Goal: Transaction & Acquisition: Purchase product/service

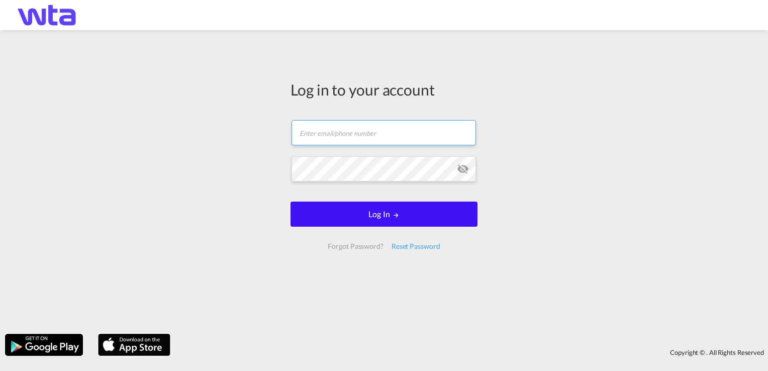
type input "[PERSON_NAME][EMAIL_ADDRESS][PERSON_NAME][DOMAIN_NAME]"
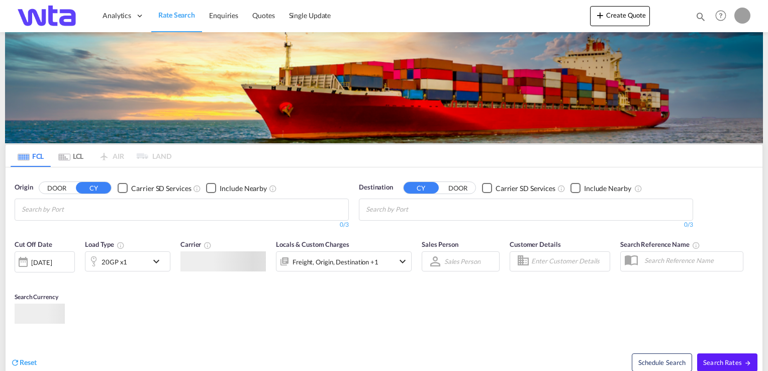
click at [371, 222] on body "Analytics Reports Dashboard Rate Search Enquiries Quotes" at bounding box center [384, 185] width 768 height 371
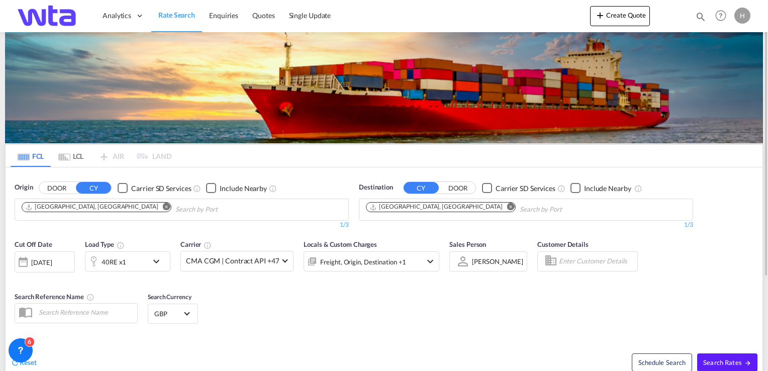
click at [157, 257] on md-icon "icon-chevron-down" at bounding box center [158, 261] width 17 height 12
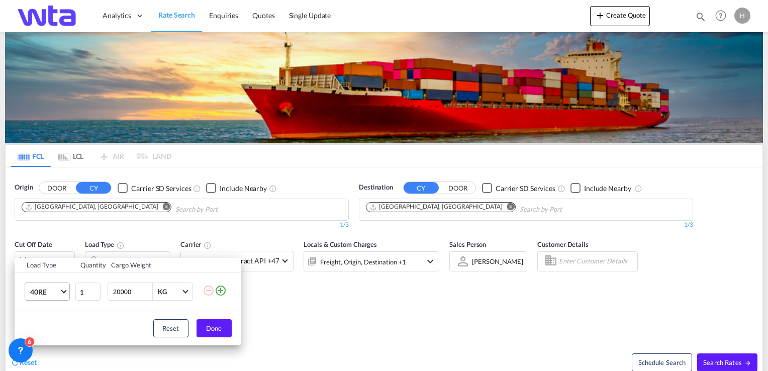
click at [60, 297] on md-select-value "40RE" at bounding box center [49, 291] width 40 height 17
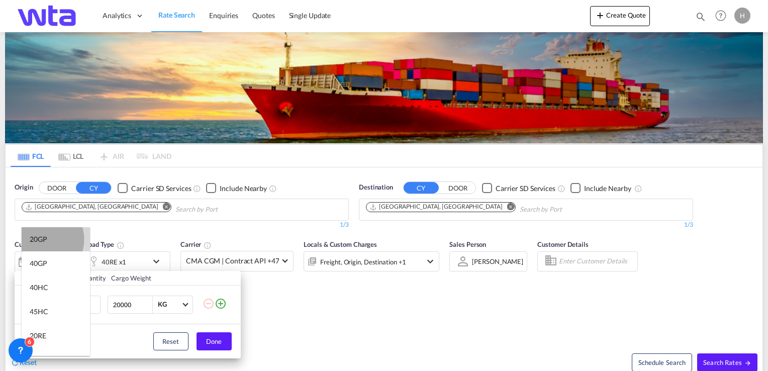
click at [42, 239] on div "20GP" at bounding box center [39, 239] width 18 height 10
click at [118, 206] on div "Load Type Quantity Cargo Weight 20GP 1 20000 KG KG Load type addition is restri…" at bounding box center [384, 185] width 768 height 371
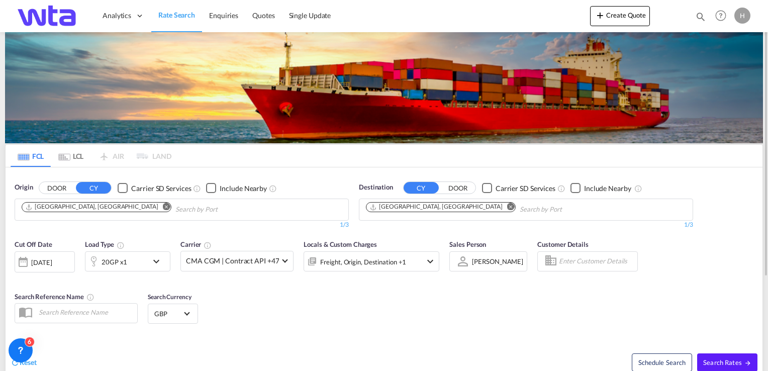
click at [58, 190] on button "DOOR" at bounding box center [56, 189] width 35 height 12
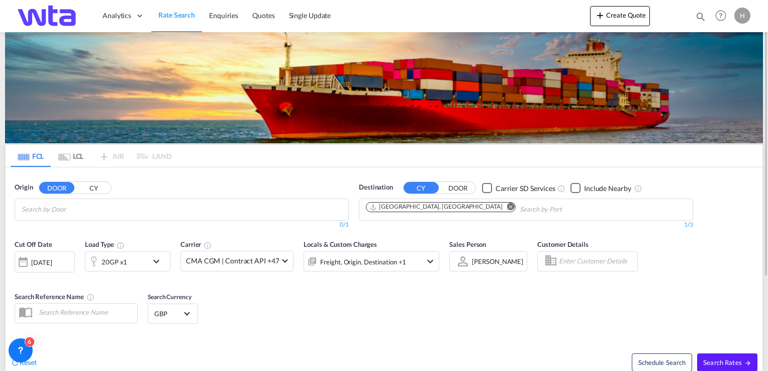
click at [507, 207] on md-icon "Remove" at bounding box center [511, 207] width 8 height 8
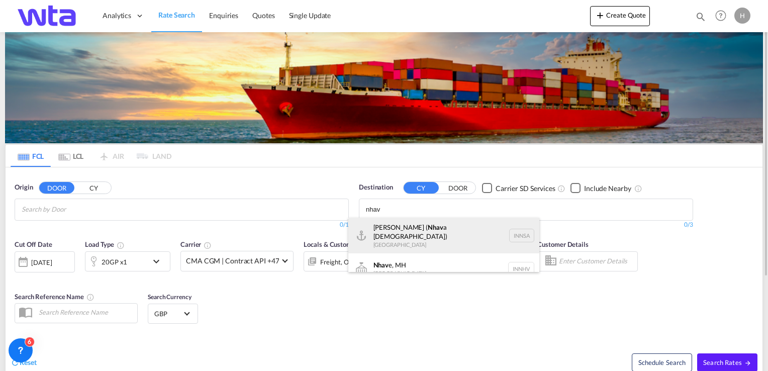
type input "nhav"
click at [400, 233] on div "[PERSON_NAME] ( Nhav a Sheva) [GEOGRAPHIC_DATA] [GEOGRAPHIC_DATA]" at bounding box center [443, 236] width 191 height 36
